Goal: Transaction & Acquisition: Purchase product/service

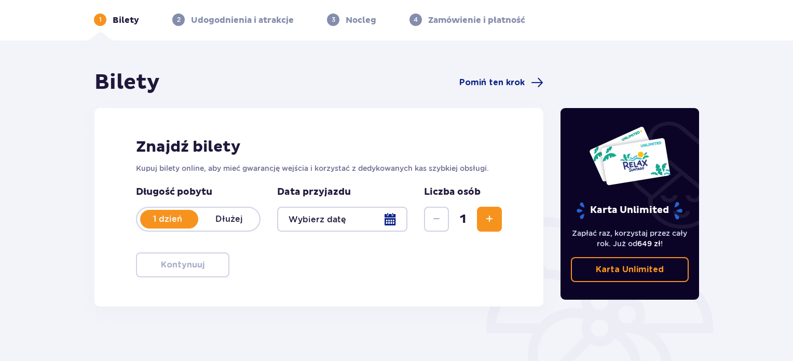
scroll to position [52, 0]
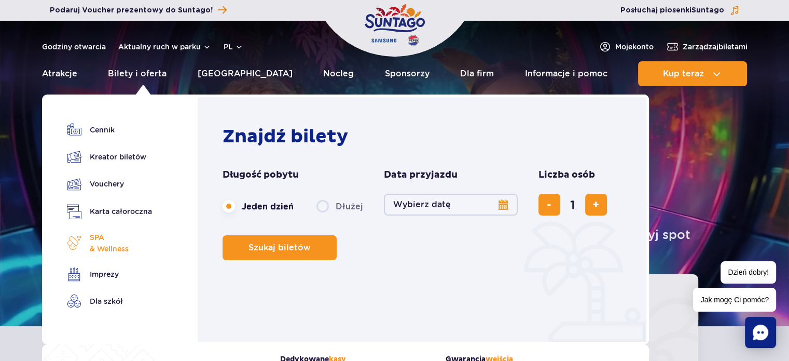
click at [93, 243] on span "SPA & Wellness" at bounding box center [109, 242] width 39 height 23
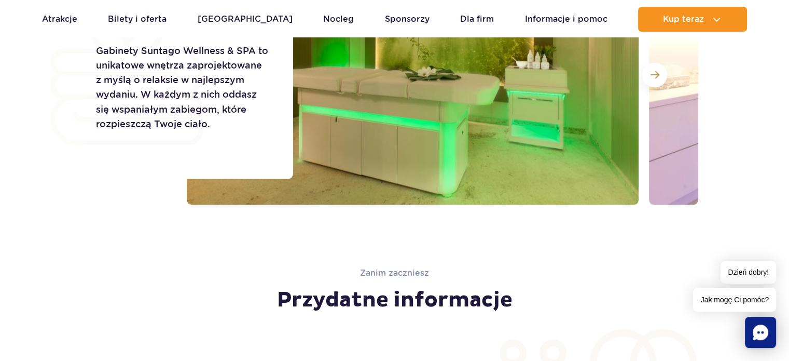
scroll to position [1700, 0]
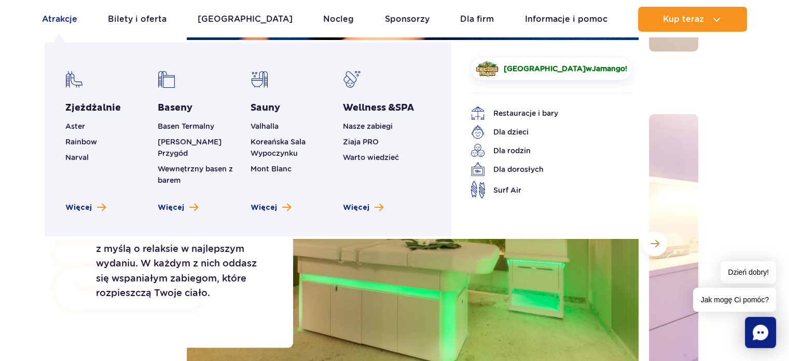
click at [48, 20] on link "Atrakcje" at bounding box center [59, 19] width 35 height 25
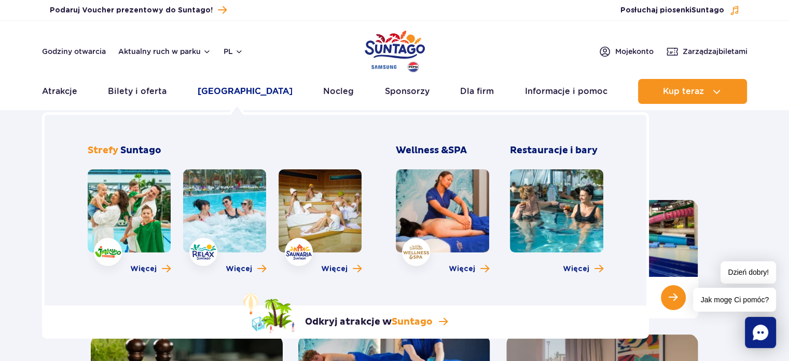
click at [237, 95] on link "[GEOGRAPHIC_DATA]" at bounding box center [245, 91] width 95 height 25
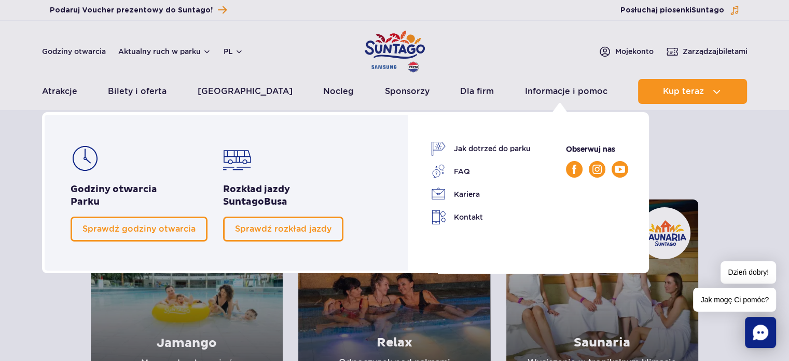
click at [247, 199] on span "Suntago" at bounding box center [243, 202] width 41 height 12
click at [235, 235] on link "Sprawdź rozkład jazdy" at bounding box center [283, 228] width 120 height 25
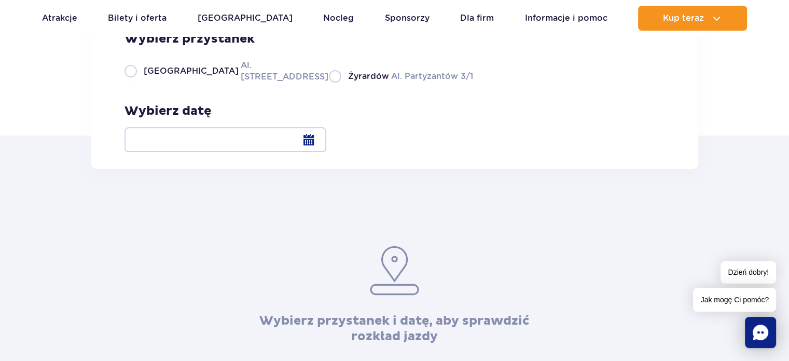
scroll to position [52, 0]
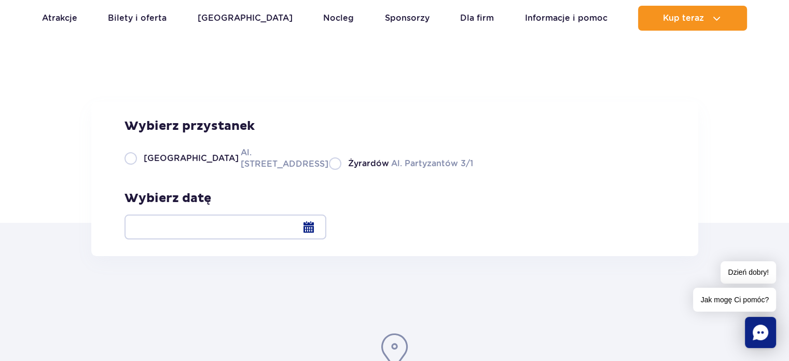
click at [235, 170] on label "Warszawa Al. [STREET_ADDRESS]" at bounding box center [221, 157] width 192 height 23
click at [136, 170] on input "Warszawa Al. [STREET_ADDRESS]" at bounding box center [130, 169] width 11 height 2
radio input "true"
click at [172, 164] on span "[GEOGRAPHIC_DATA]" at bounding box center [191, 158] width 95 height 11
click at [136, 170] on input "Warszawa Al. [STREET_ADDRESS]" at bounding box center [130, 169] width 11 height 2
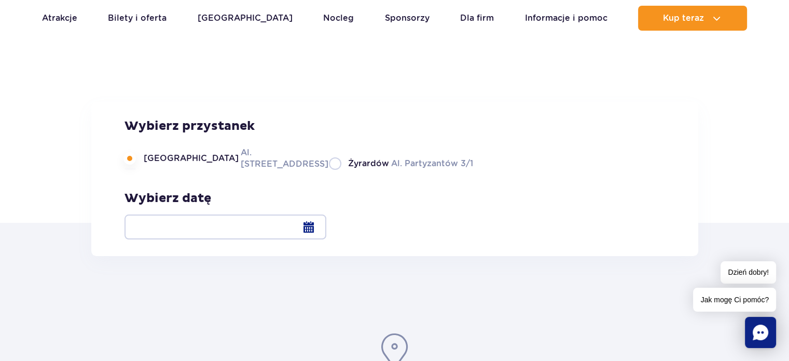
click at [326, 233] on div at bounding box center [226, 226] width 202 height 25
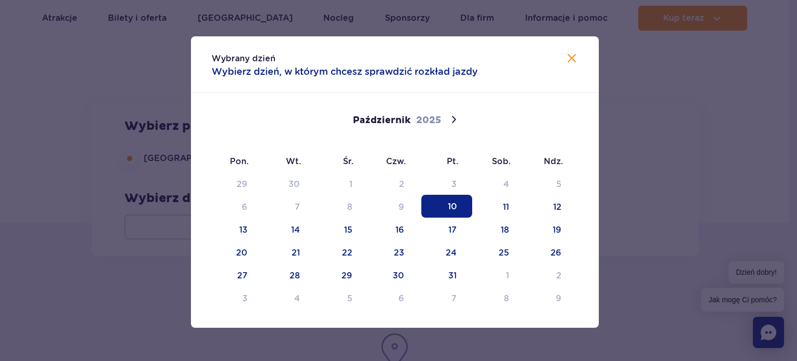
click at [442, 207] on span "10" at bounding box center [446, 206] width 51 height 23
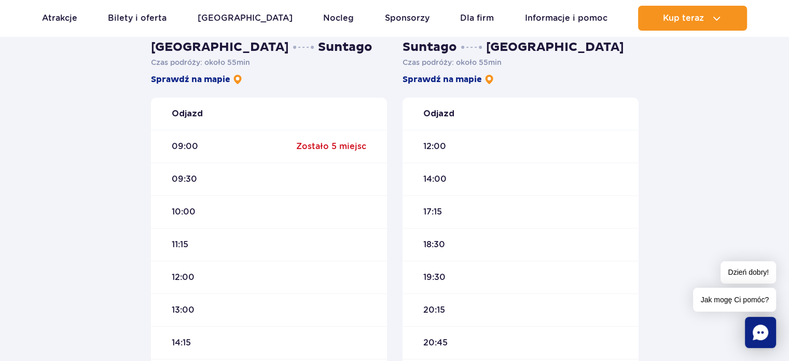
scroll to position [467, 0]
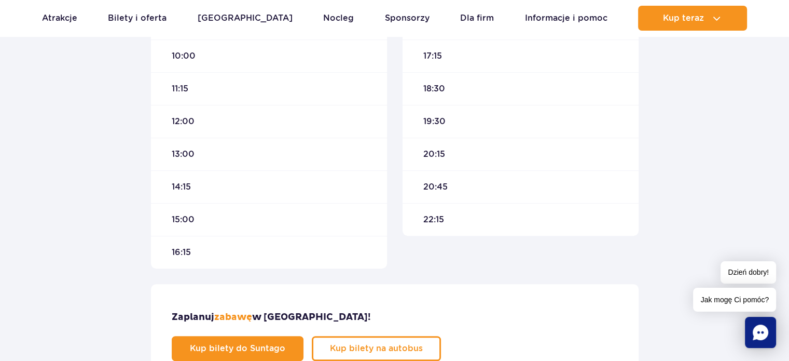
click at [181, 155] on span "13:00" at bounding box center [183, 153] width 23 height 11
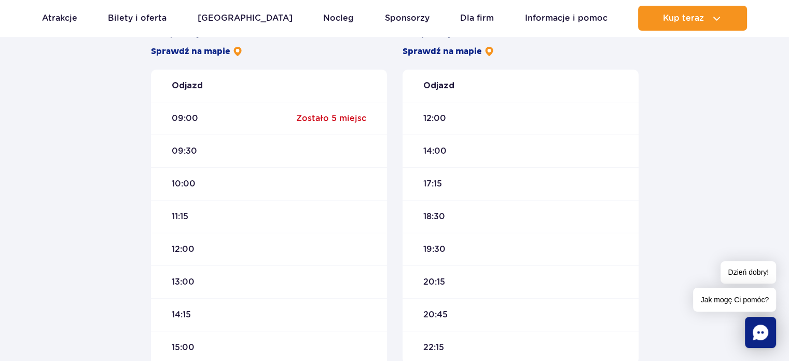
scroll to position [208, 0]
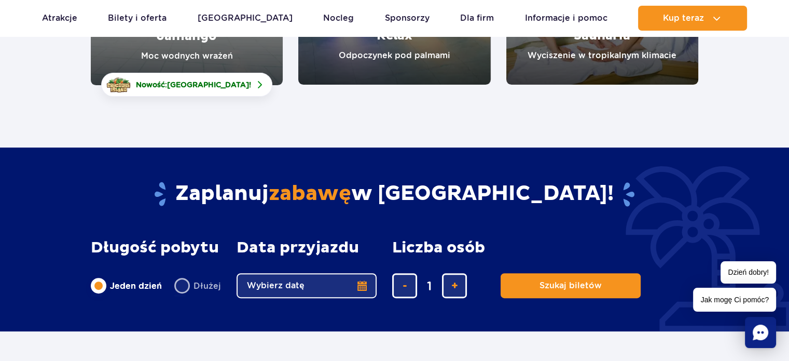
scroll to position [363, 0]
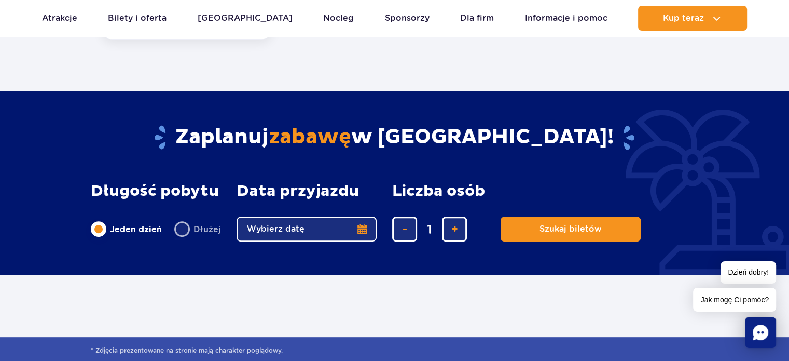
click at [365, 230] on button "Wybierz datę" at bounding box center [307, 228] width 140 height 25
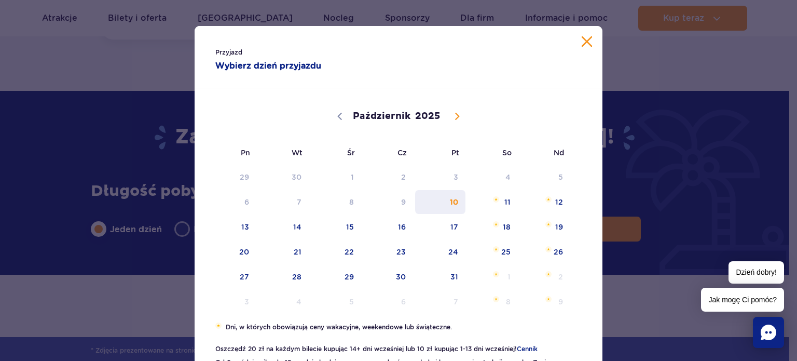
click at [446, 200] on span "10" at bounding box center [440, 202] width 52 height 24
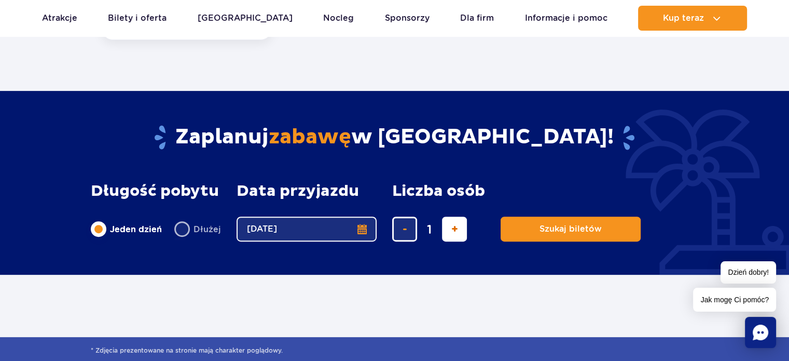
click at [454, 229] on span "dodaj bilet" at bounding box center [454, 229] width 7 height 0
type input "2"
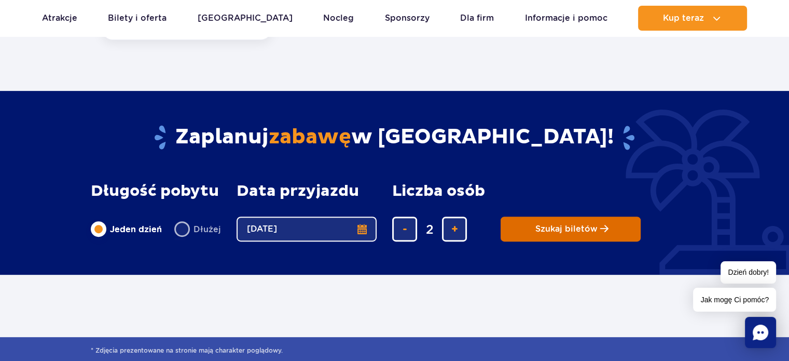
click at [536, 232] on span "Szukaj biletów" at bounding box center [566, 228] width 62 height 9
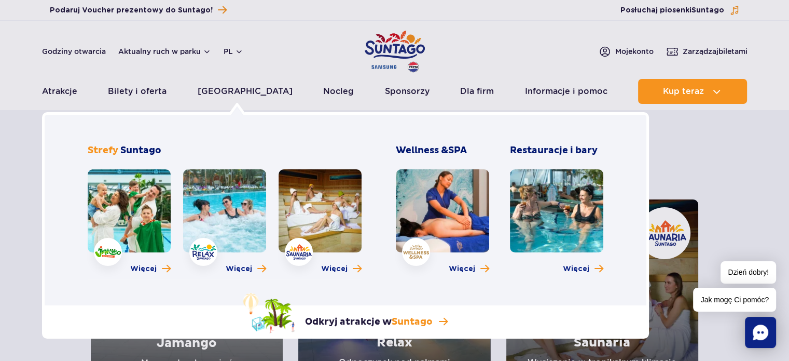
click at [422, 238] on link at bounding box center [442, 210] width 93 height 83
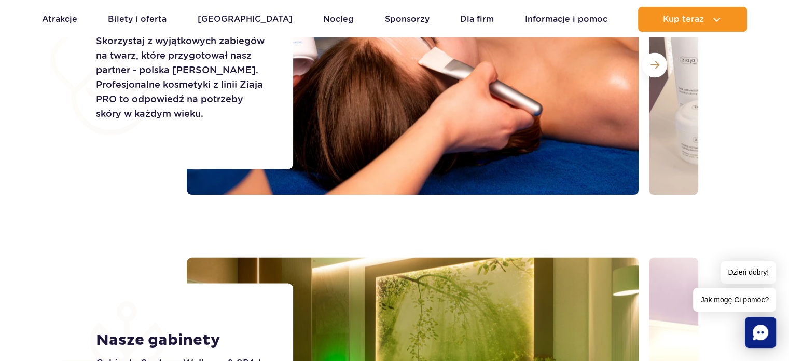
scroll to position [1453, 0]
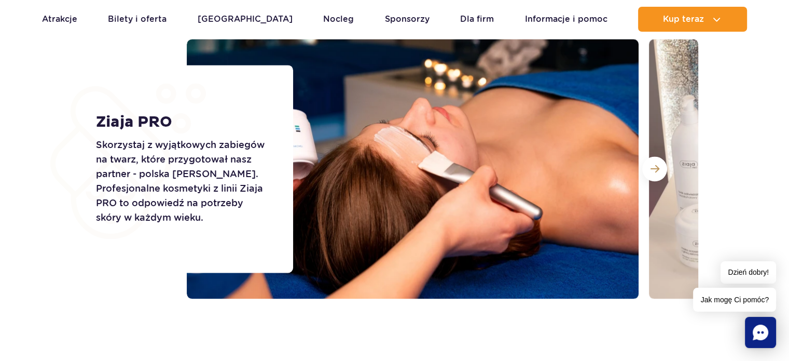
click at [224, 190] on p "Skorzystaj z wyjątkowych zabiegów na twarz, które przygotował nasz partner - po…" at bounding box center [183, 180] width 174 height 87
click at [154, 122] on strong "Ziaja PRO" at bounding box center [183, 122] width 174 height 19
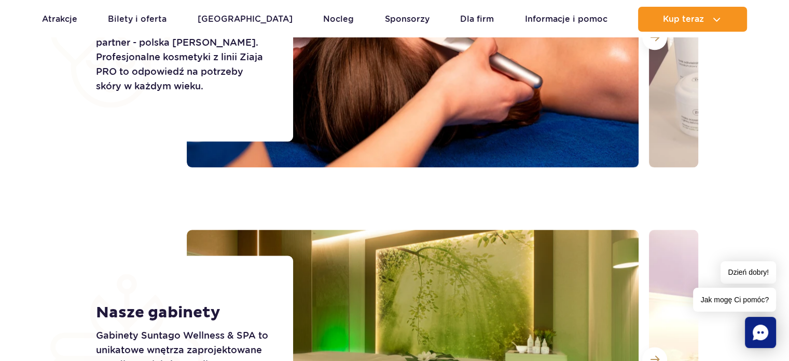
scroll to position [1505, 0]
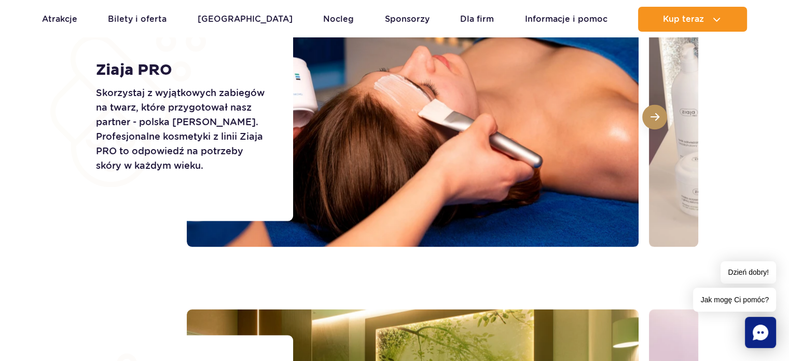
click at [657, 114] on span at bounding box center [655, 116] width 9 height 9
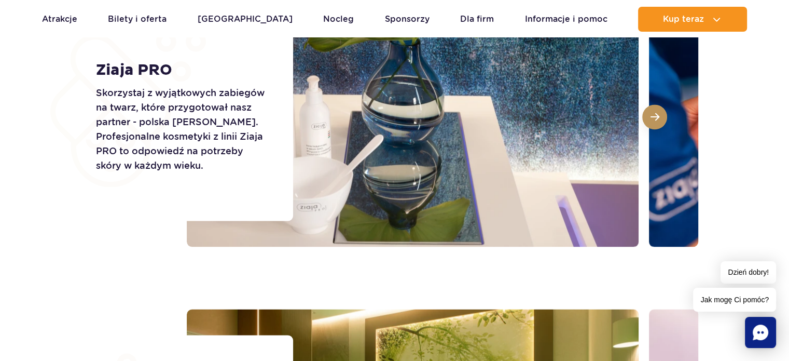
click at [657, 114] on span at bounding box center [655, 116] width 9 height 9
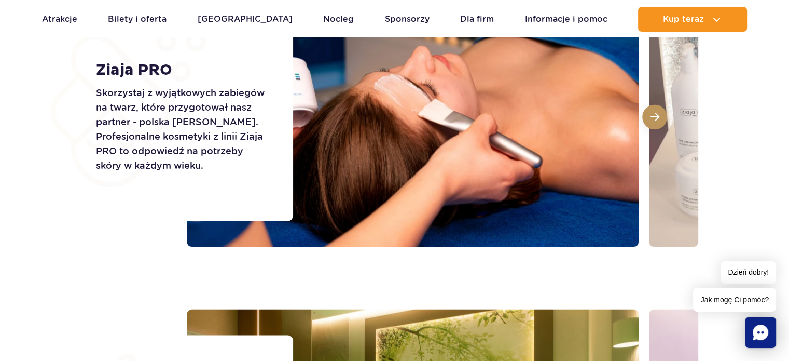
click at [657, 114] on span at bounding box center [655, 116] width 9 height 9
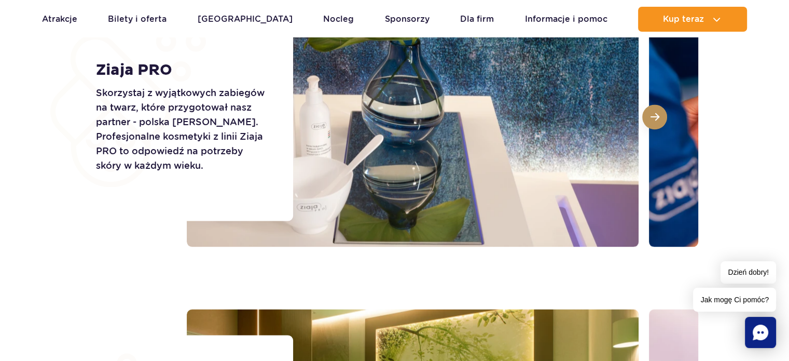
click at [657, 114] on span at bounding box center [655, 116] width 9 height 9
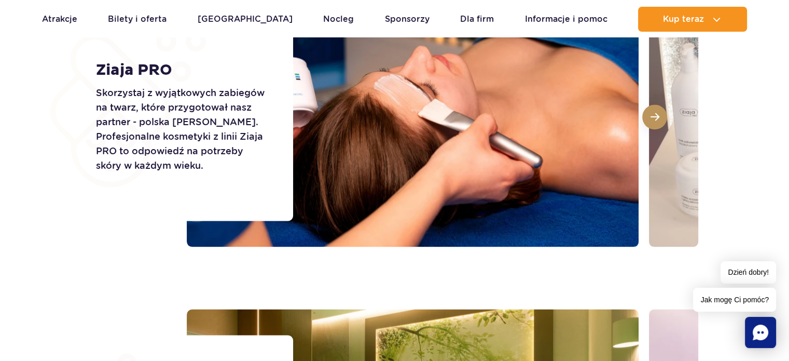
click at [657, 114] on span at bounding box center [655, 116] width 9 height 9
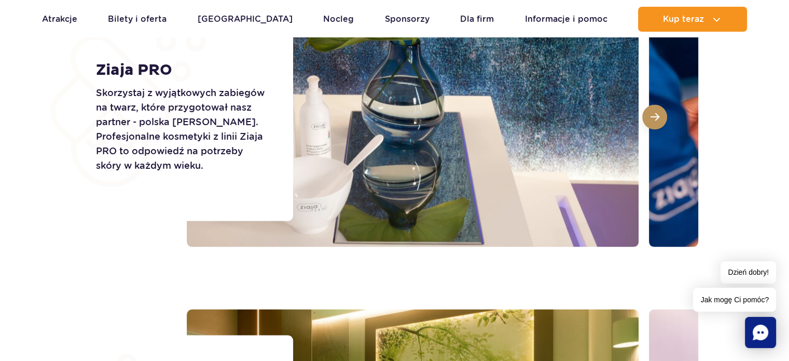
click at [657, 114] on span at bounding box center [655, 116] width 9 height 9
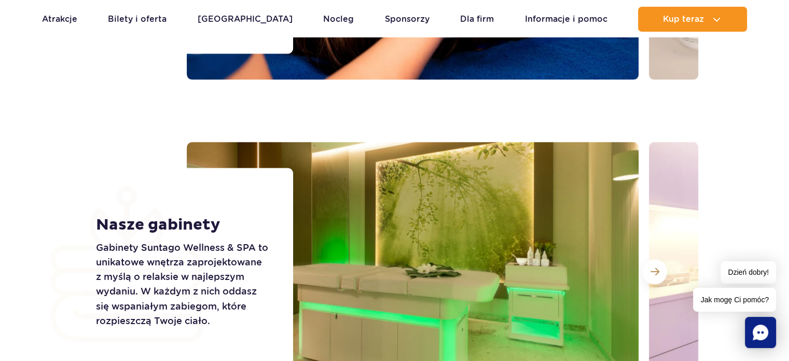
scroll to position [1764, 0]
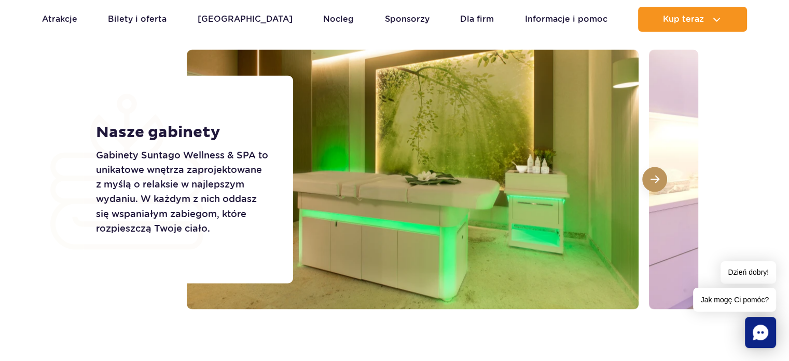
click at [651, 178] on span at bounding box center [655, 178] width 9 height 9
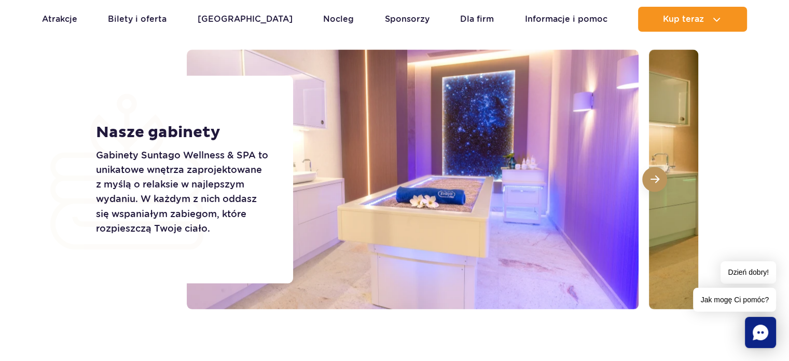
click at [651, 178] on span at bounding box center [655, 178] width 9 height 9
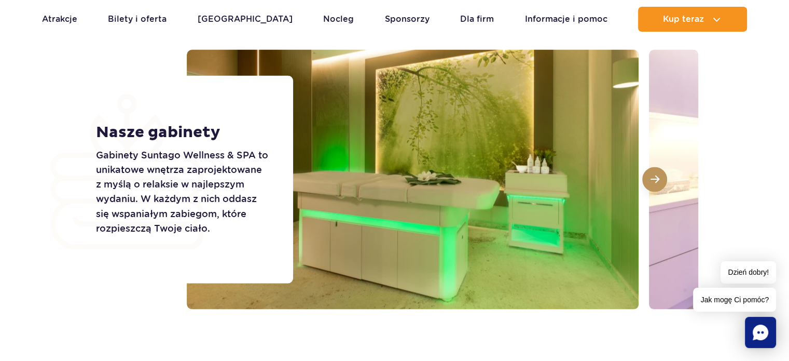
click at [651, 178] on span at bounding box center [655, 178] width 9 height 9
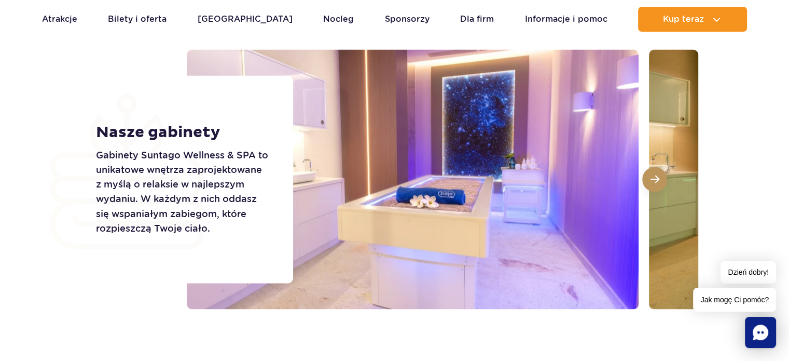
click at [651, 178] on span at bounding box center [655, 178] width 9 height 9
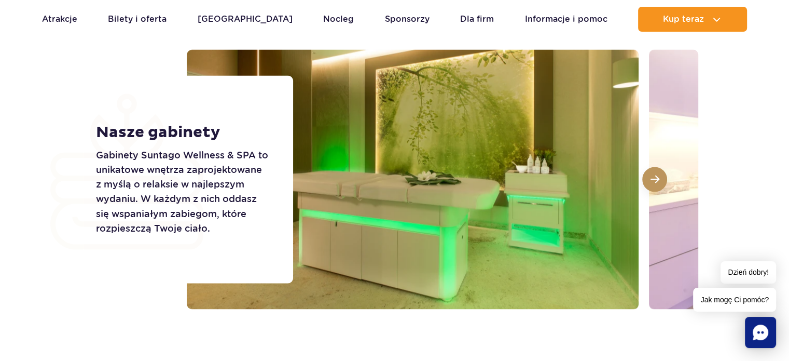
click at [651, 178] on span at bounding box center [655, 178] width 9 height 9
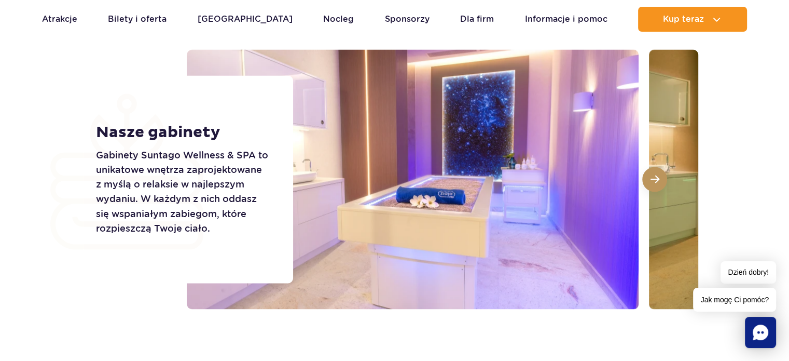
click at [651, 178] on span at bounding box center [655, 178] width 9 height 9
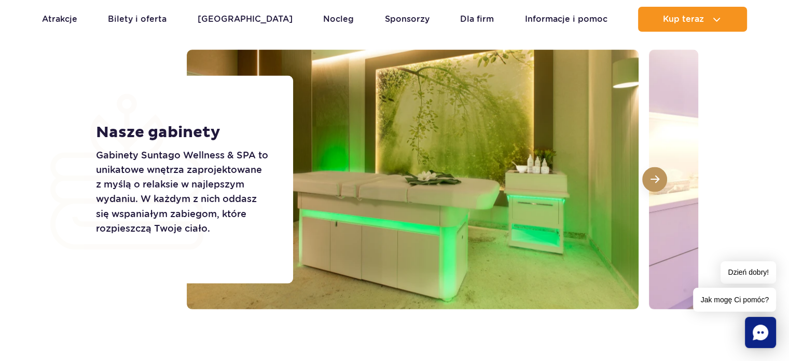
click at [651, 178] on span at bounding box center [655, 178] width 9 height 9
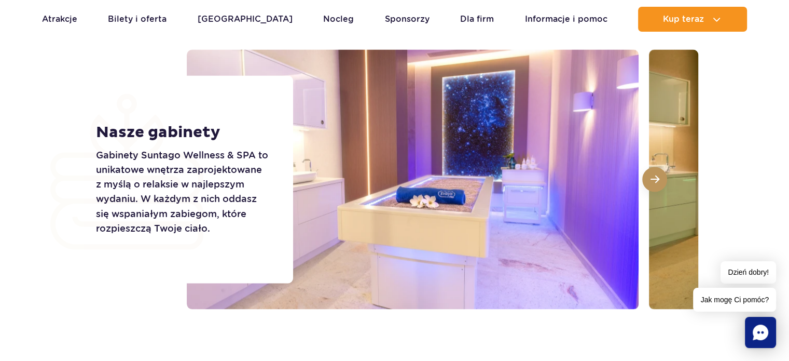
click at [651, 178] on span at bounding box center [655, 178] width 9 height 9
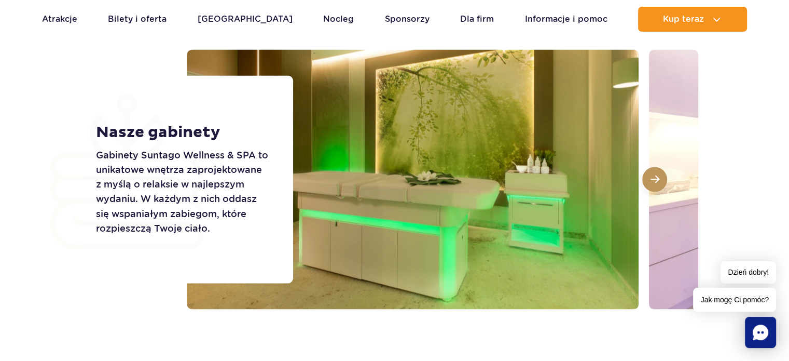
click at [651, 178] on span at bounding box center [655, 178] width 9 height 9
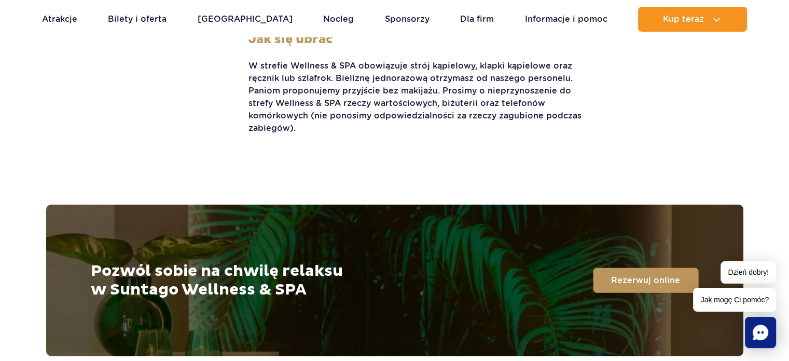
scroll to position [2075, 0]
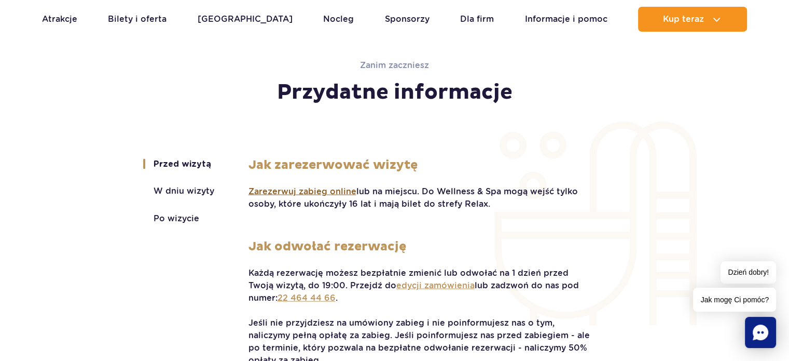
click at [332, 192] on span "Zarezerwuj zabieg online" at bounding box center [303, 191] width 108 height 11
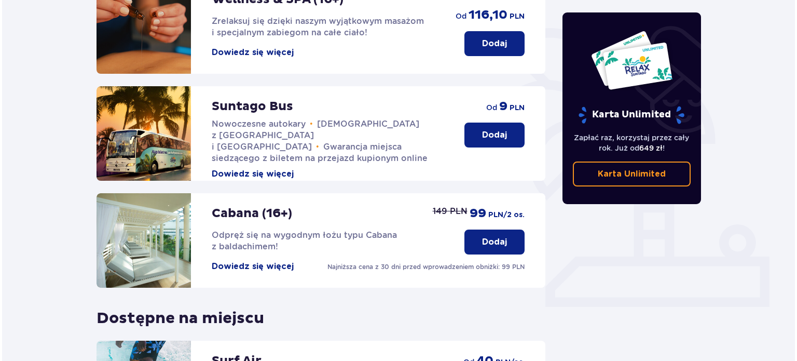
scroll to position [133, 0]
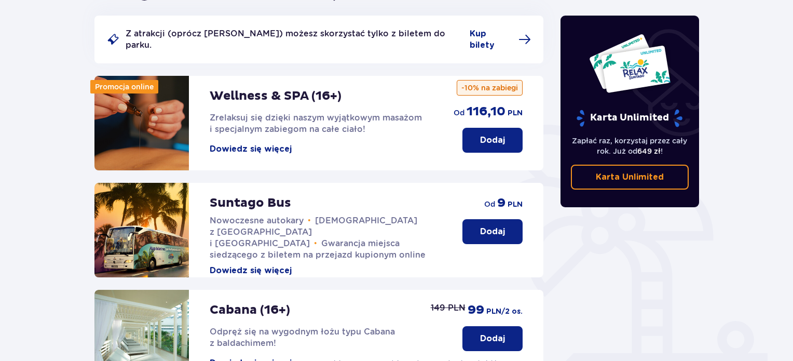
click at [280, 143] on button "Dowiedz się więcej" at bounding box center [251, 148] width 82 height 11
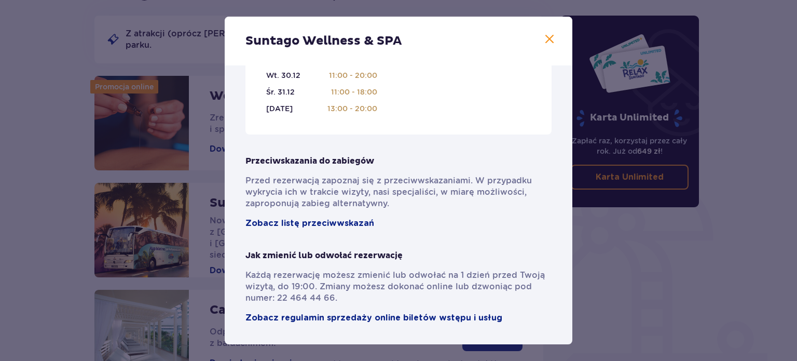
scroll to position [761, 0]
click at [299, 224] on span "Zobacz listę przeciwwskazań" at bounding box center [309, 222] width 129 height 11
click at [368, 318] on span "Zobacz regulamin sprzedaży online biletów wstępu i usług" at bounding box center [373, 317] width 257 height 11
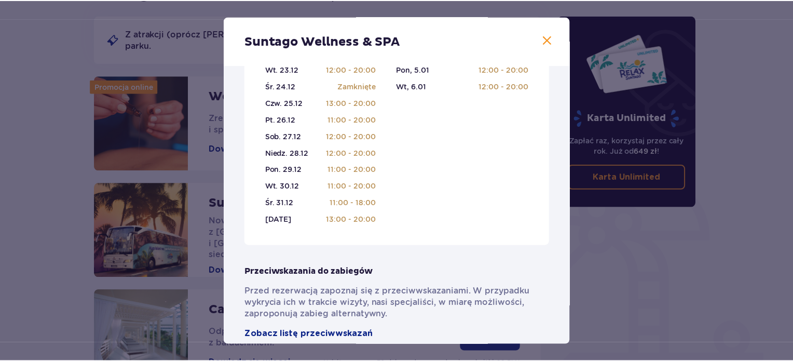
scroll to position [450, 0]
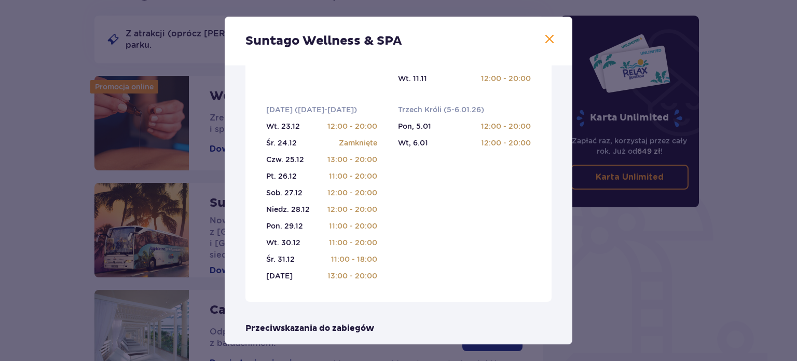
click at [546, 37] on span at bounding box center [549, 39] width 12 height 12
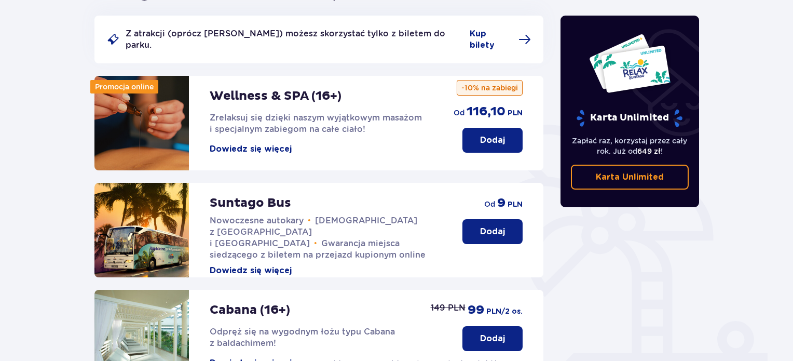
click at [235, 143] on button "Dowiedz się więcej" at bounding box center [251, 148] width 82 height 11
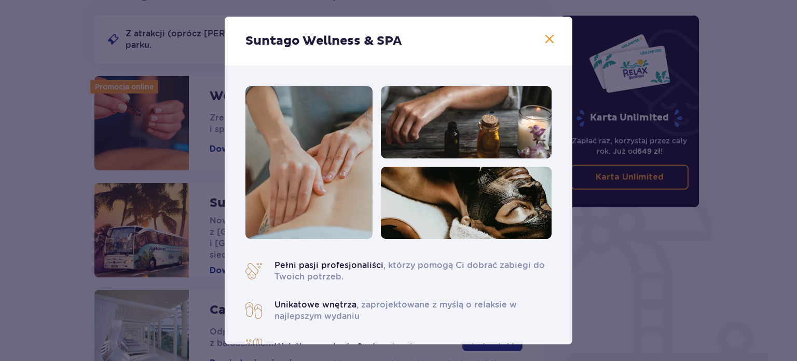
click at [546, 37] on span at bounding box center [549, 39] width 12 height 12
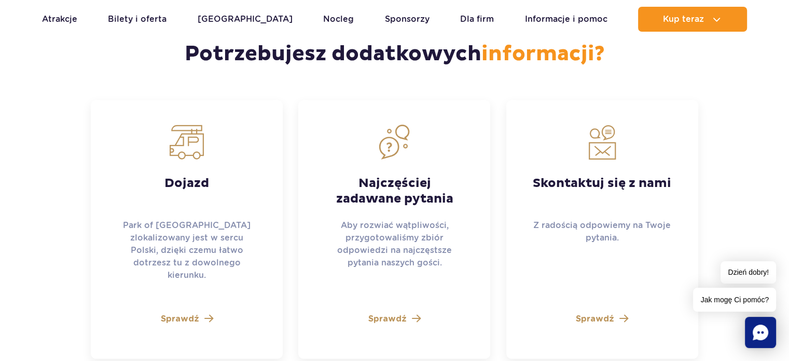
scroll to position [2957, 0]
